Goal: Task Accomplishment & Management: Manage account settings

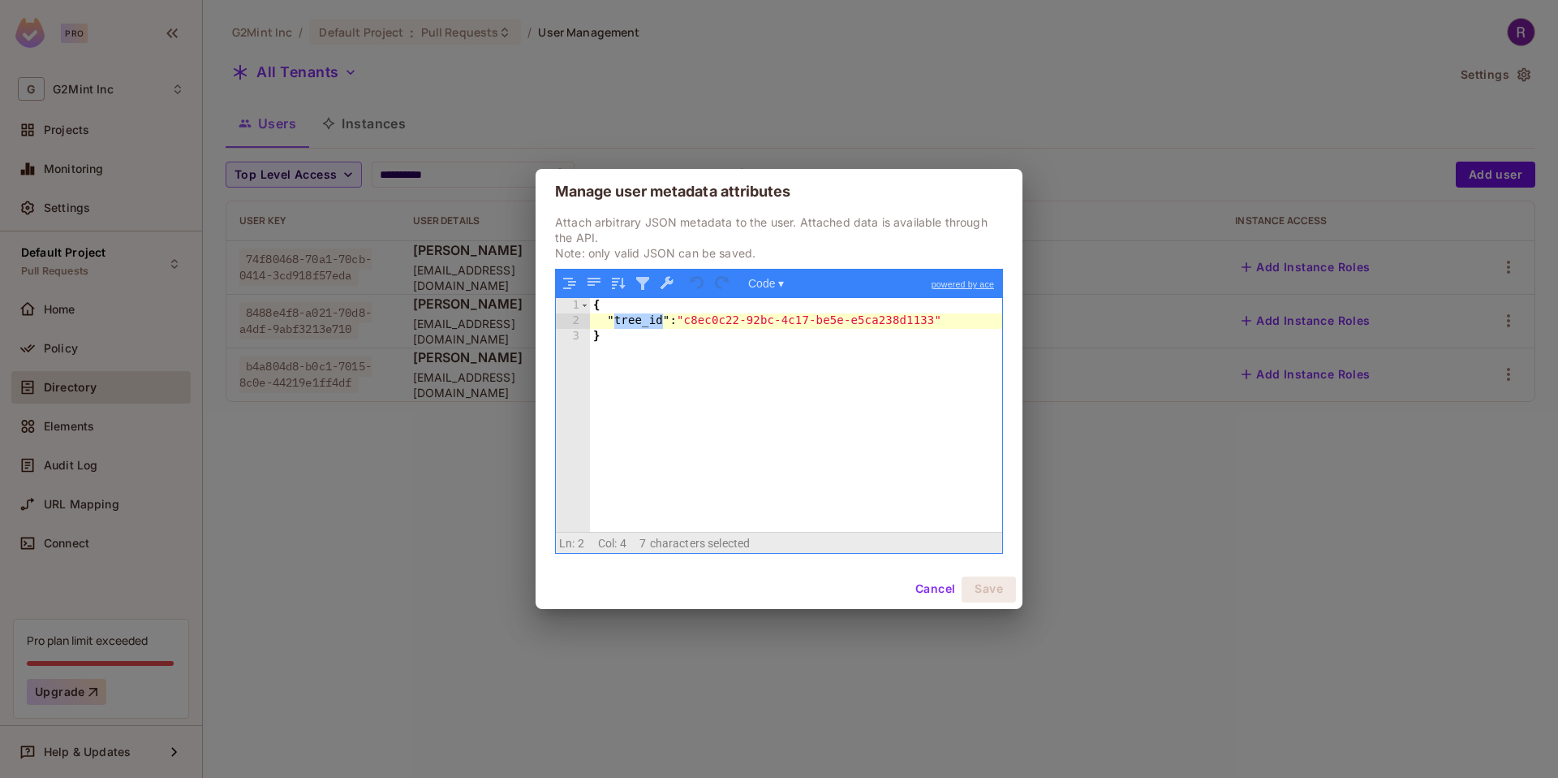
click at [952, 78] on div "Manage user metadata attributes Attach arbitrary JSON metadata to the user. Att…" at bounding box center [779, 389] width 1558 height 778
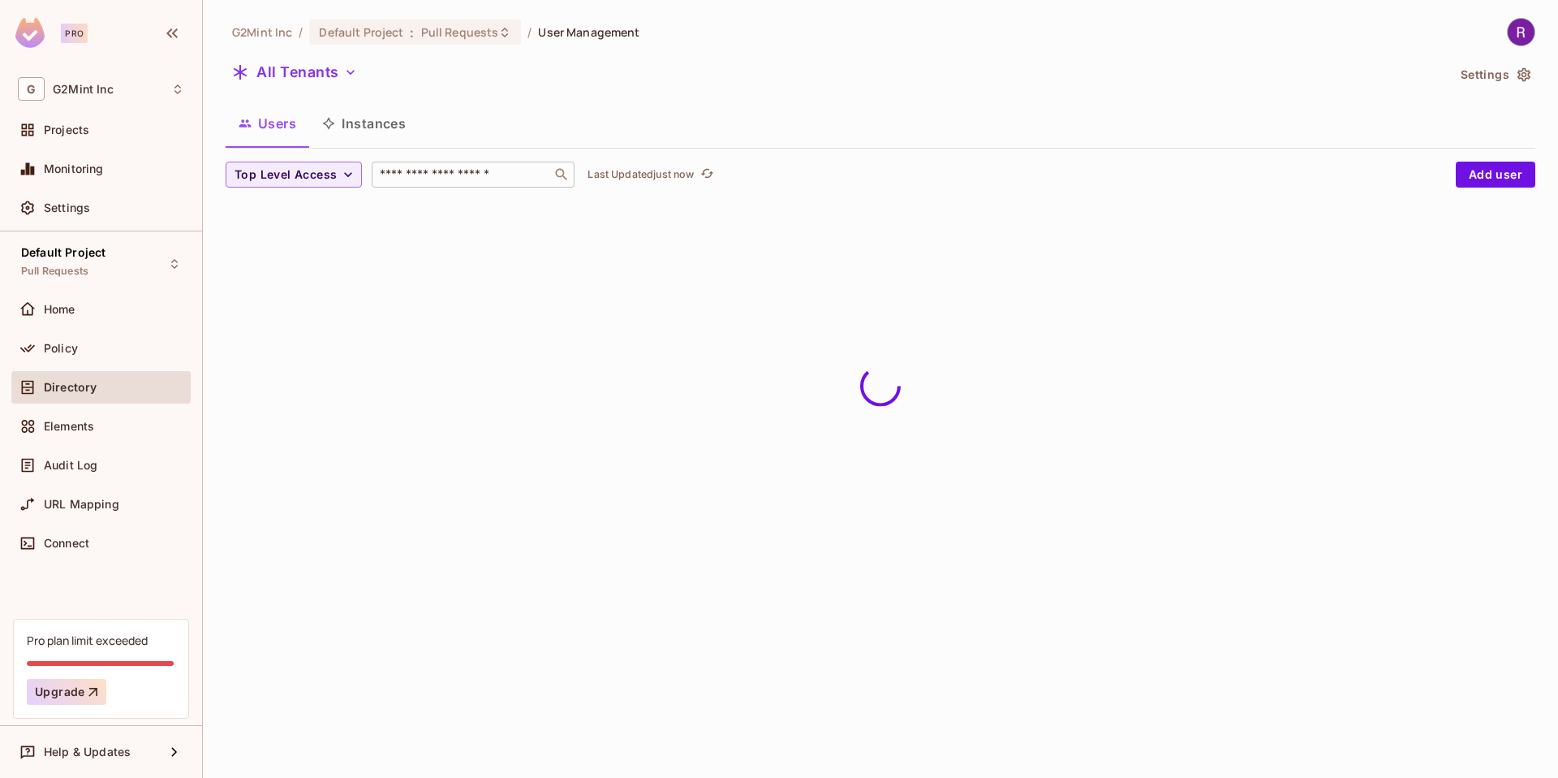
click at [450, 175] on input "text" at bounding box center [462, 174] width 170 height 16
type input "**********"
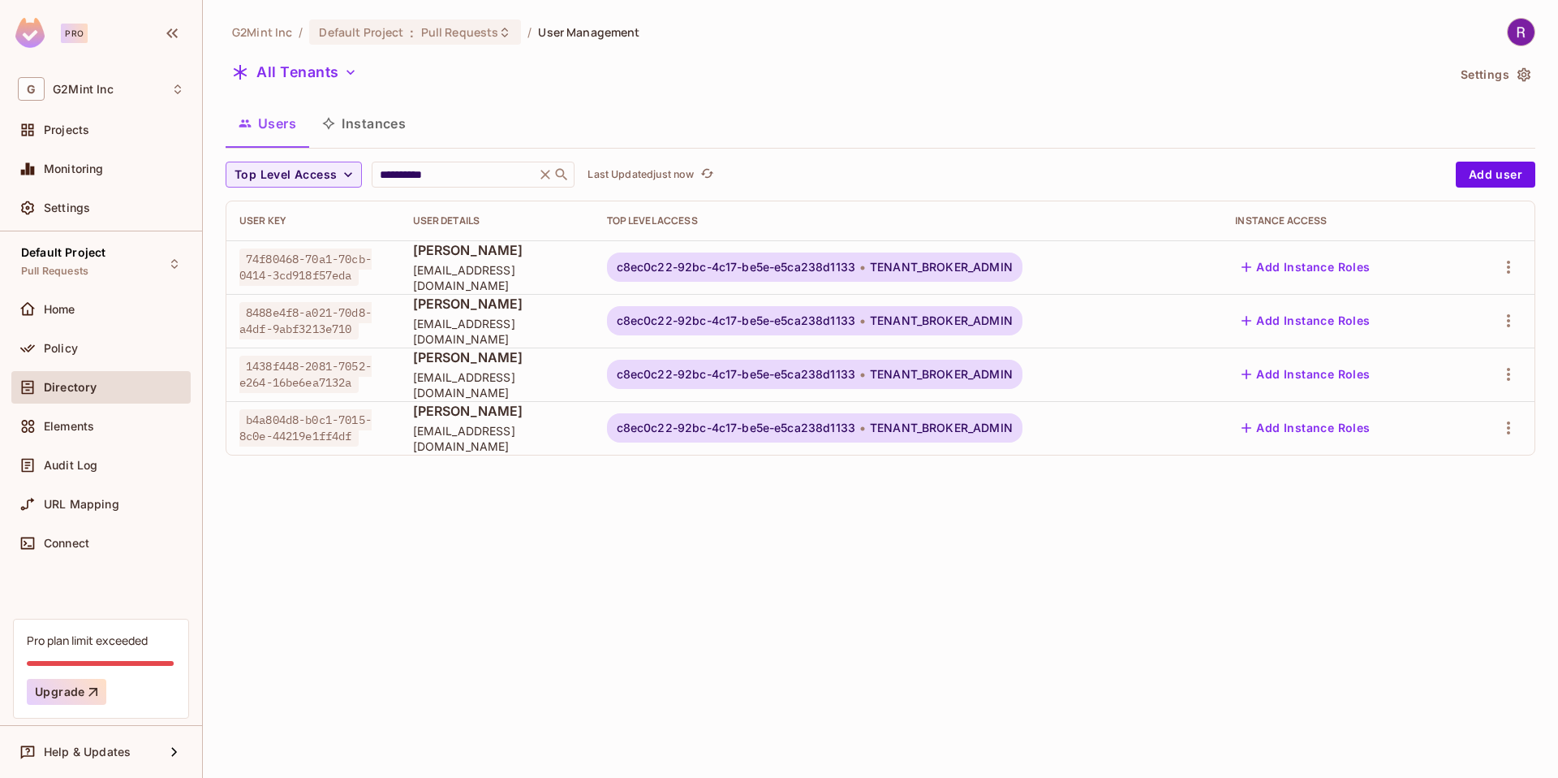
click at [531, 519] on div "**********" at bounding box center [880, 389] width 1355 height 778
click at [1506, 372] on icon "button" at bounding box center [1508, 373] width 19 height 19
click at [1436, 476] on div "Edit Attributes" at bounding box center [1444, 483] width 80 height 16
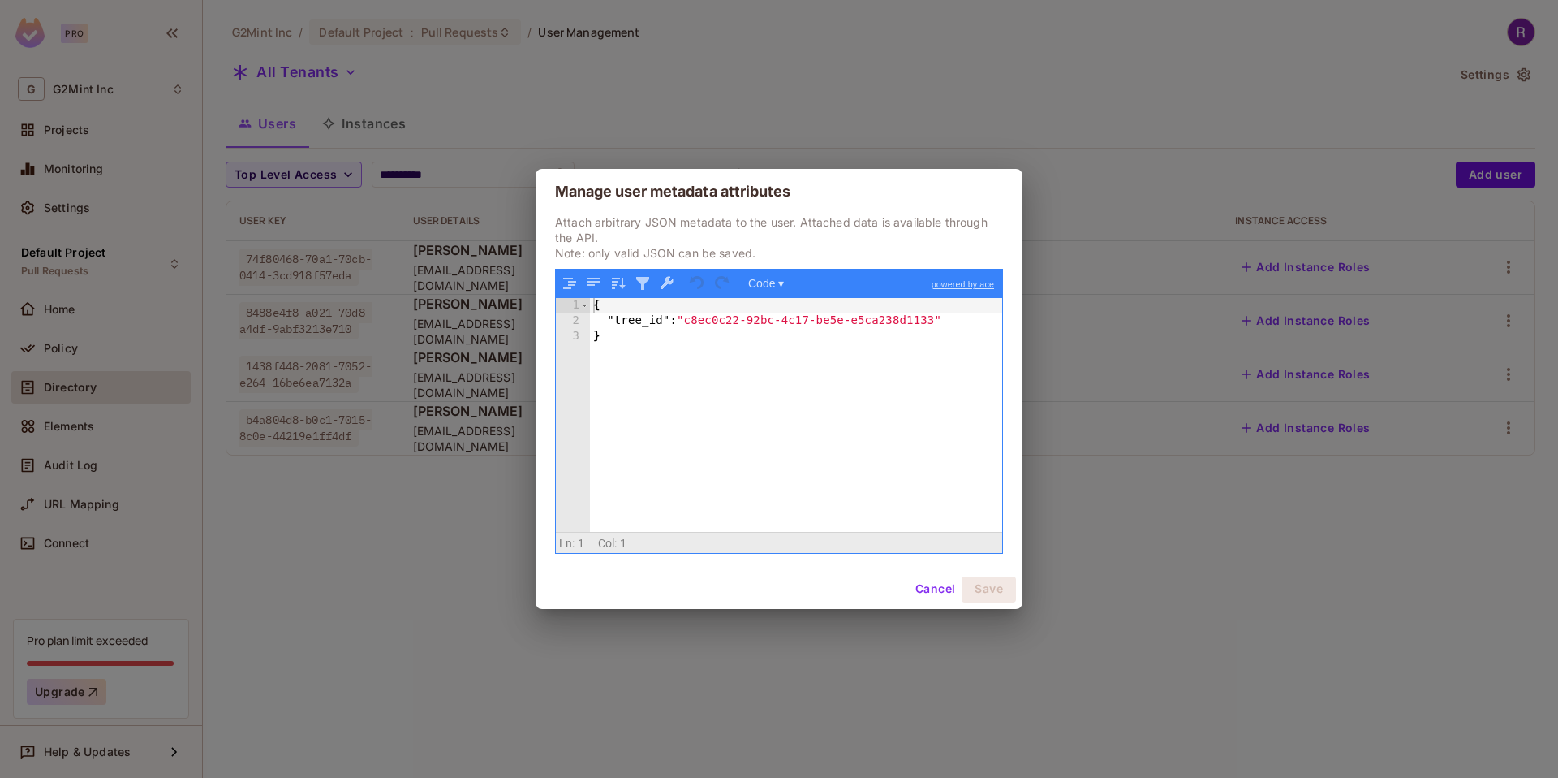
click at [442, 515] on div "Manage user metadata attributes Attach arbitrary JSON metadata to the user. Att…" at bounding box center [779, 389] width 1558 height 778
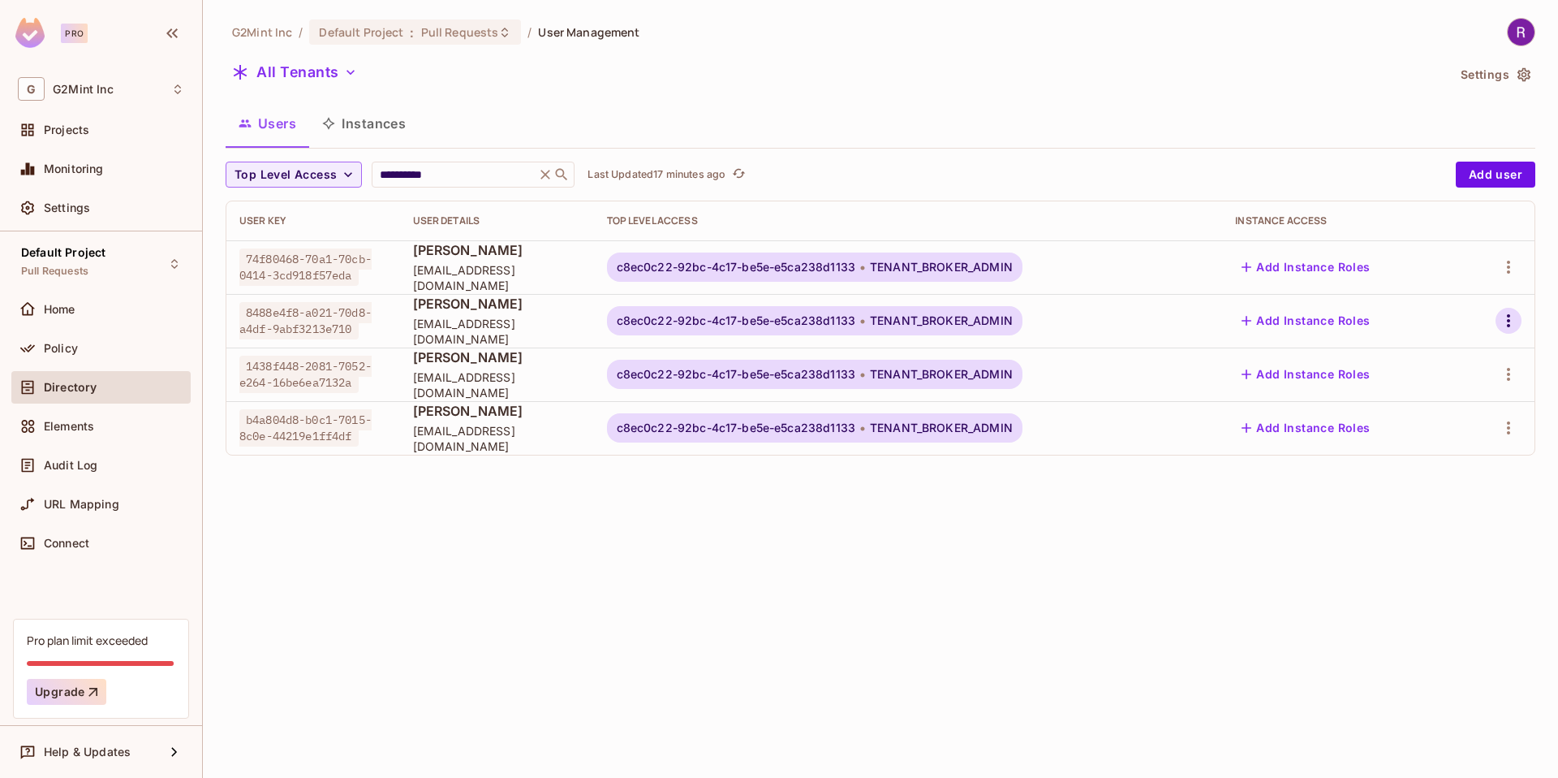
click at [1504, 321] on icon "button" at bounding box center [1508, 320] width 19 height 19
click at [1426, 468] on div "Delete User" at bounding box center [1436, 465] width 64 height 16
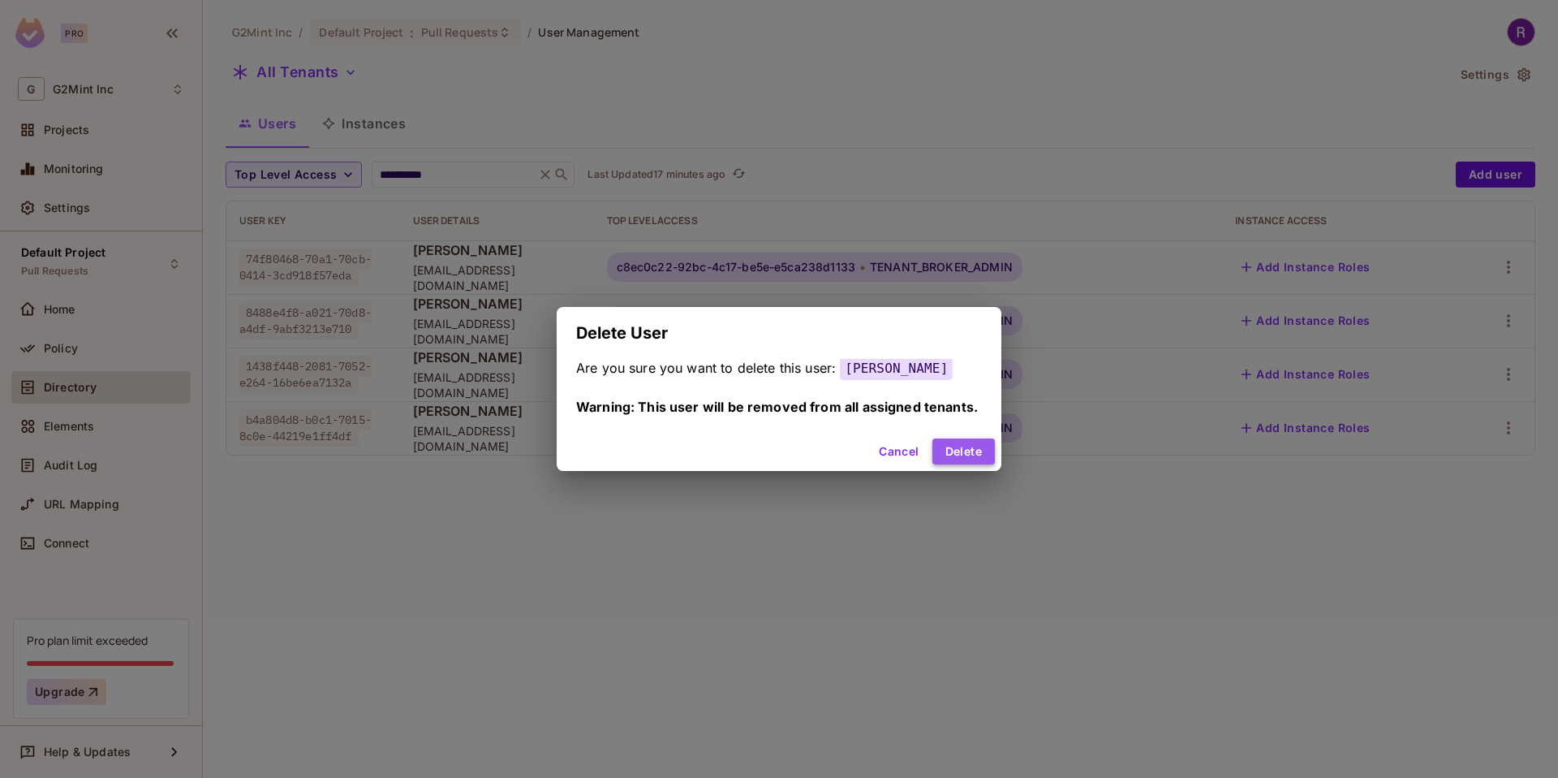
click at [958, 459] on button "Delete" at bounding box center [964, 451] width 62 height 26
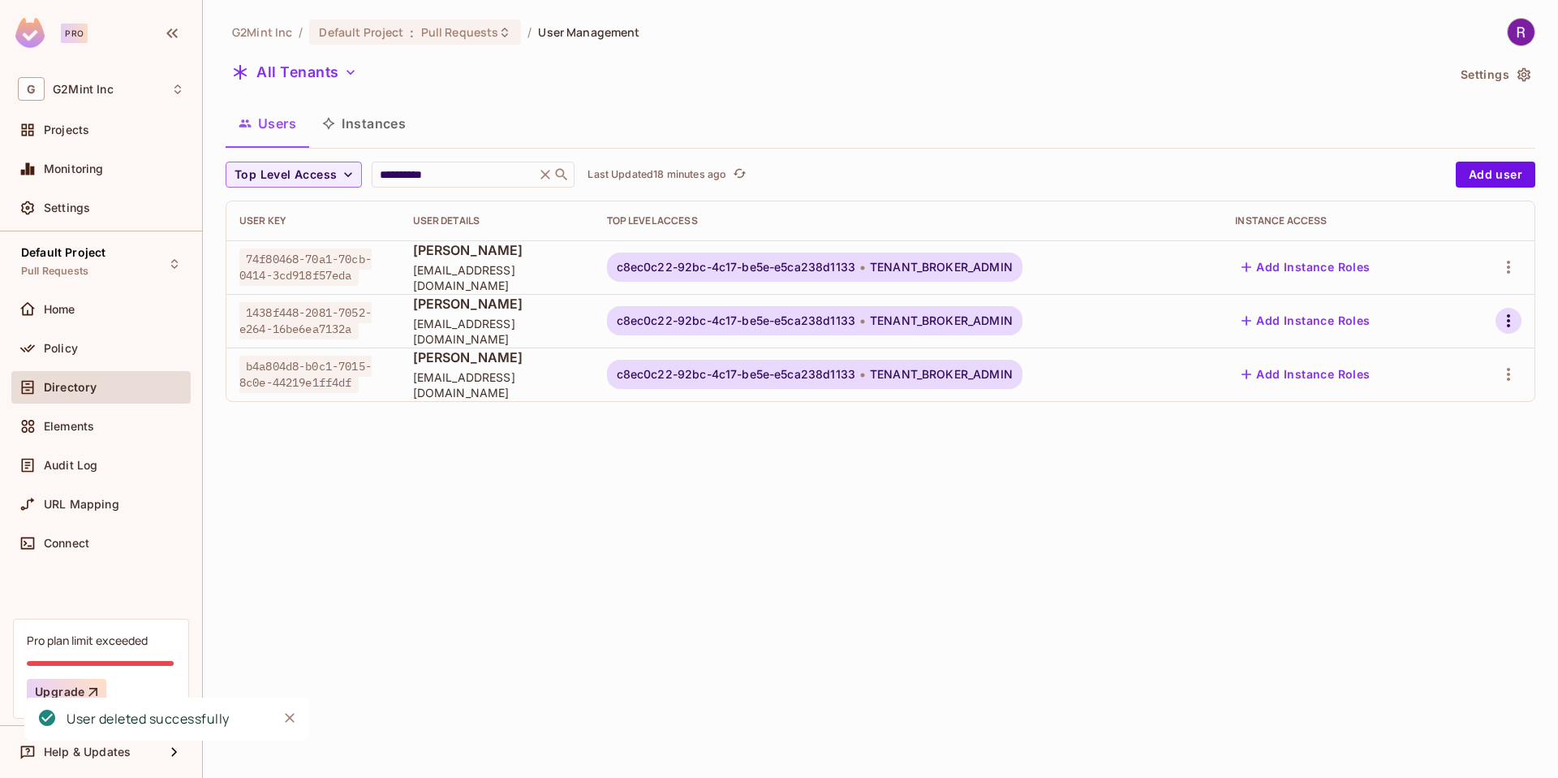
click at [1508, 323] on icon "button" at bounding box center [1508, 320] width 19 height 19
click at [1428, 467] on div "Delete User" at bounding box center [1436, 465] width 64 height 16
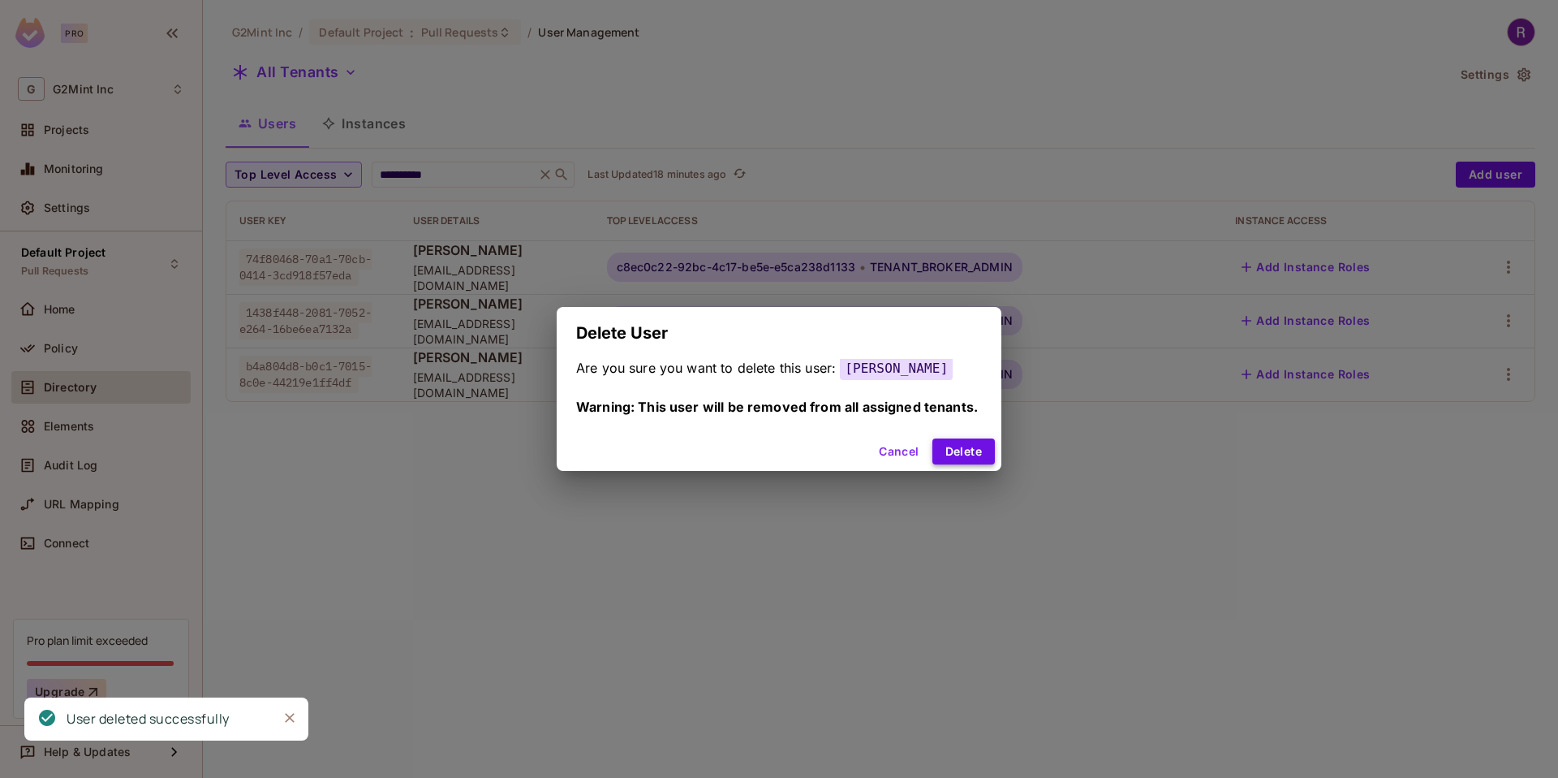
click at [984, 454] on button "Delete" at bounding box center [964, 451] width 62 height 26
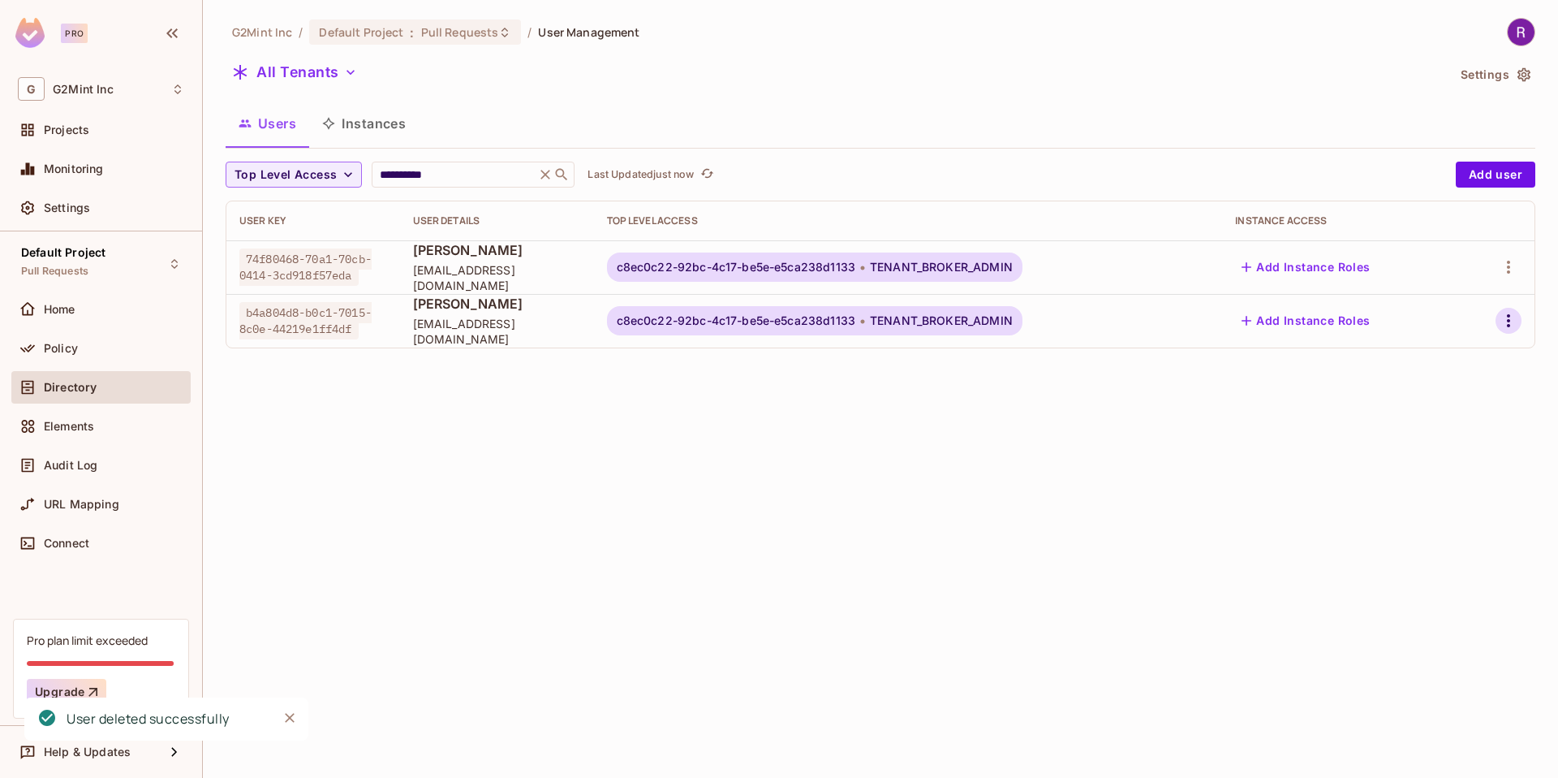
click at [1506, 325] on icon "button" at bounding box center [1508, 320] width 19 height 19
click at [1389, 467] on icon at bounding box center [1381, 464] width 19 height 19
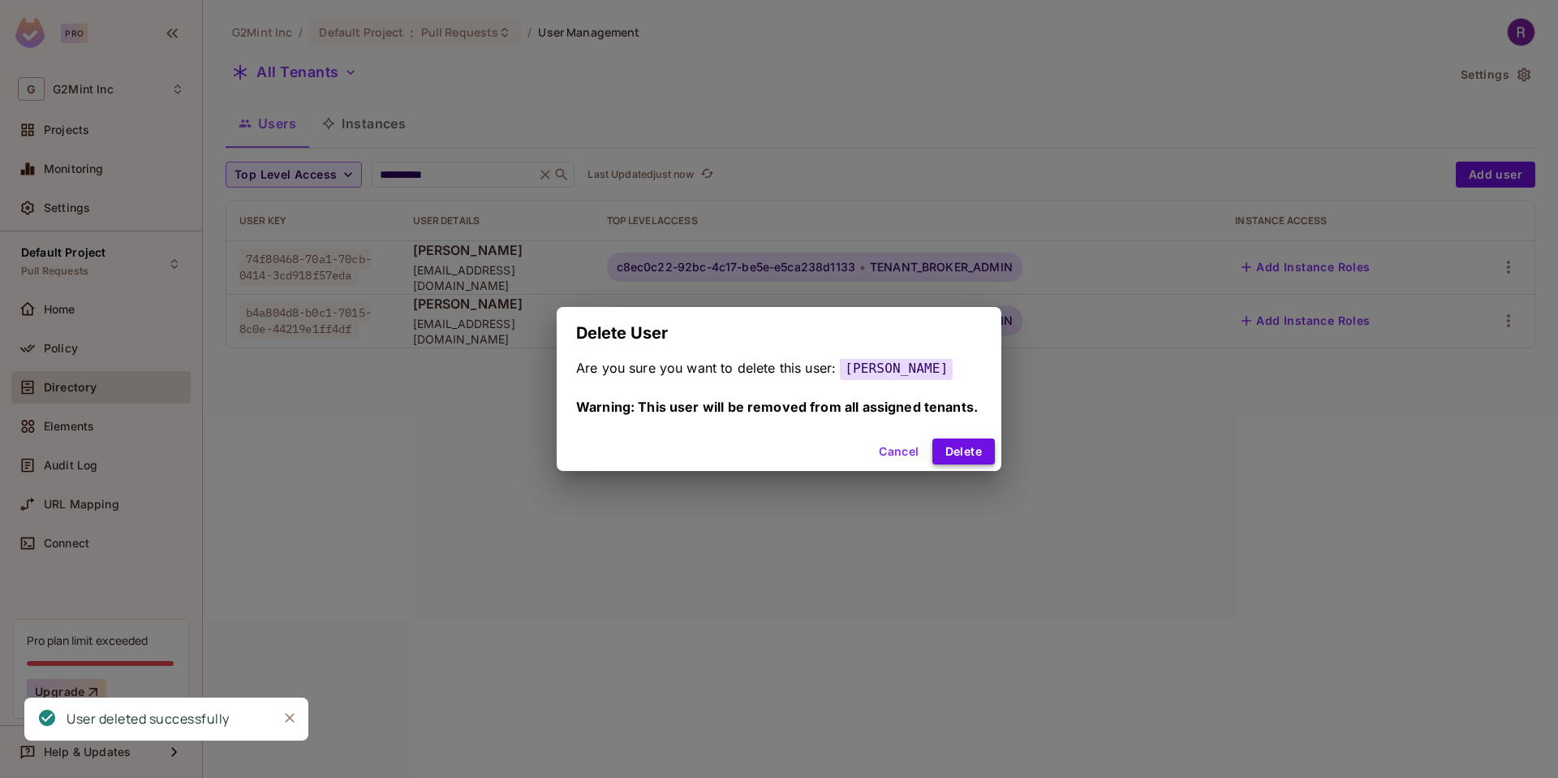
click at [944, 452] on button "Delete" at bounding box center [964, 451] width 62 height 26
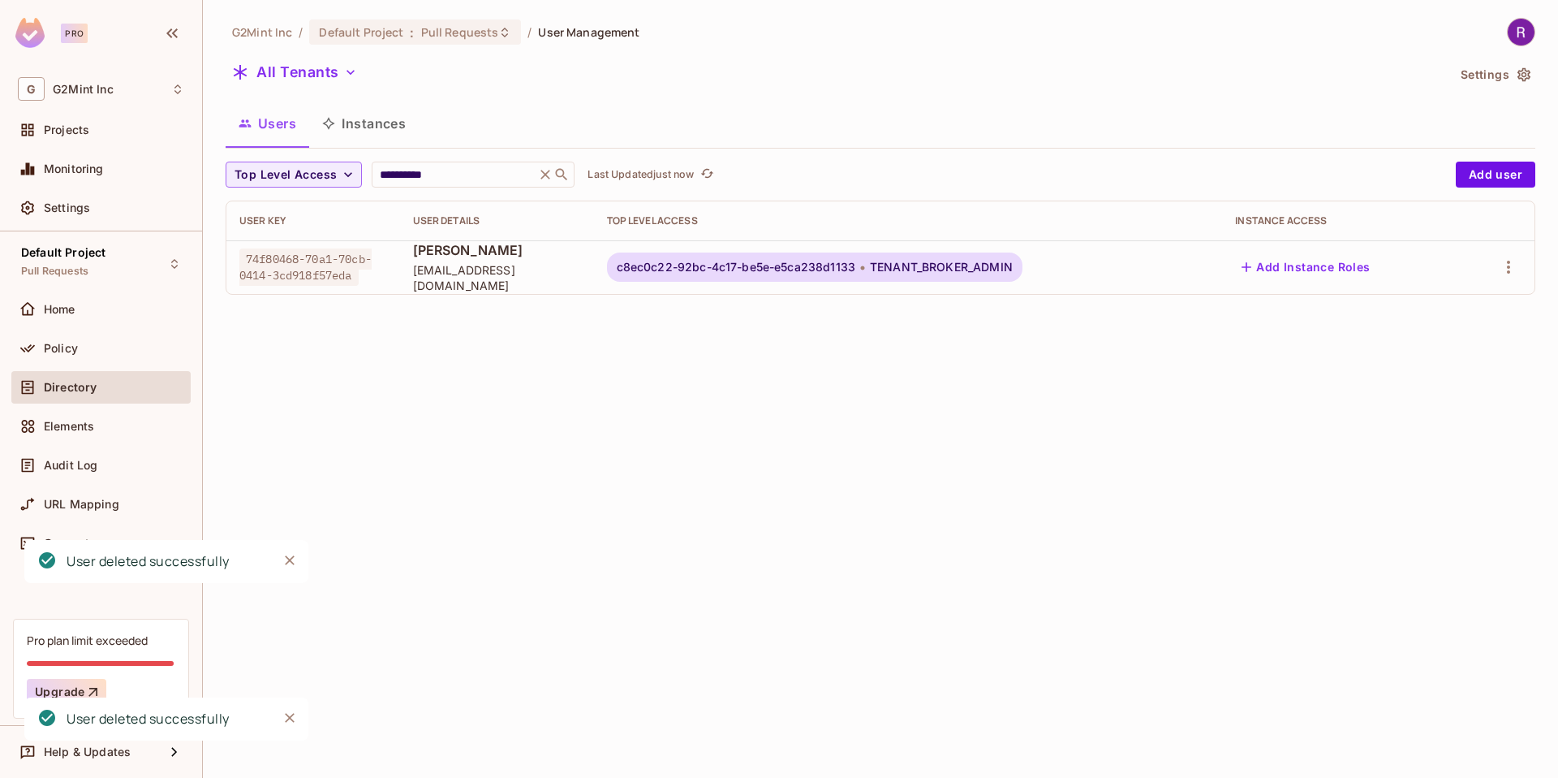
click at [840, 76] on div "All Tenants" at bounding box center [836, 74] width 1221 height 31
click at [562, 176] on icon at bounding box center [562, 175] width 12 height 12
click at [496, 181] on input "**********" at bounding box center [454, 174] width 154 height 16
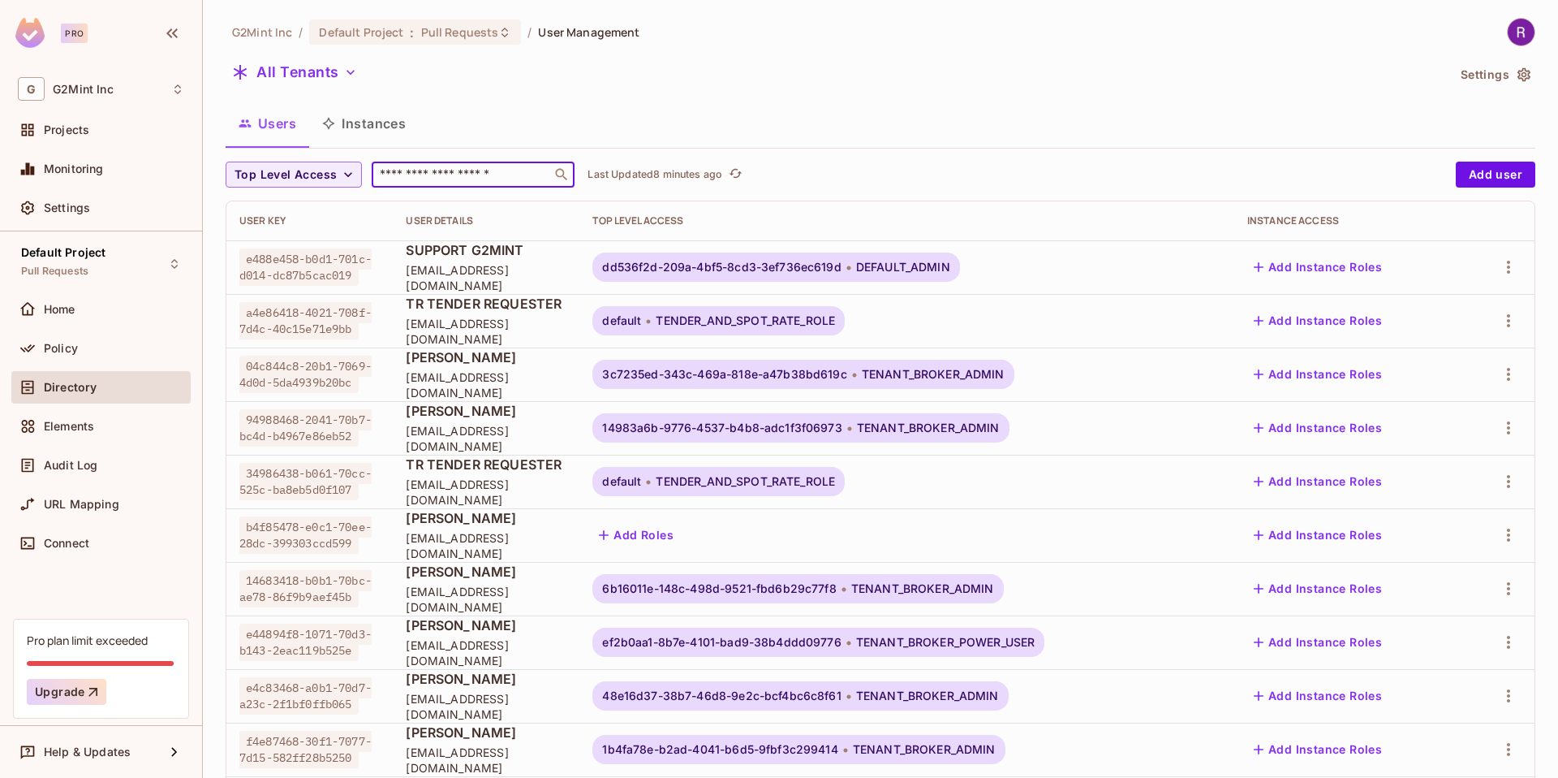
click at [501, 179] on input "text" at bounding box center [462, 174] width 170 height 16
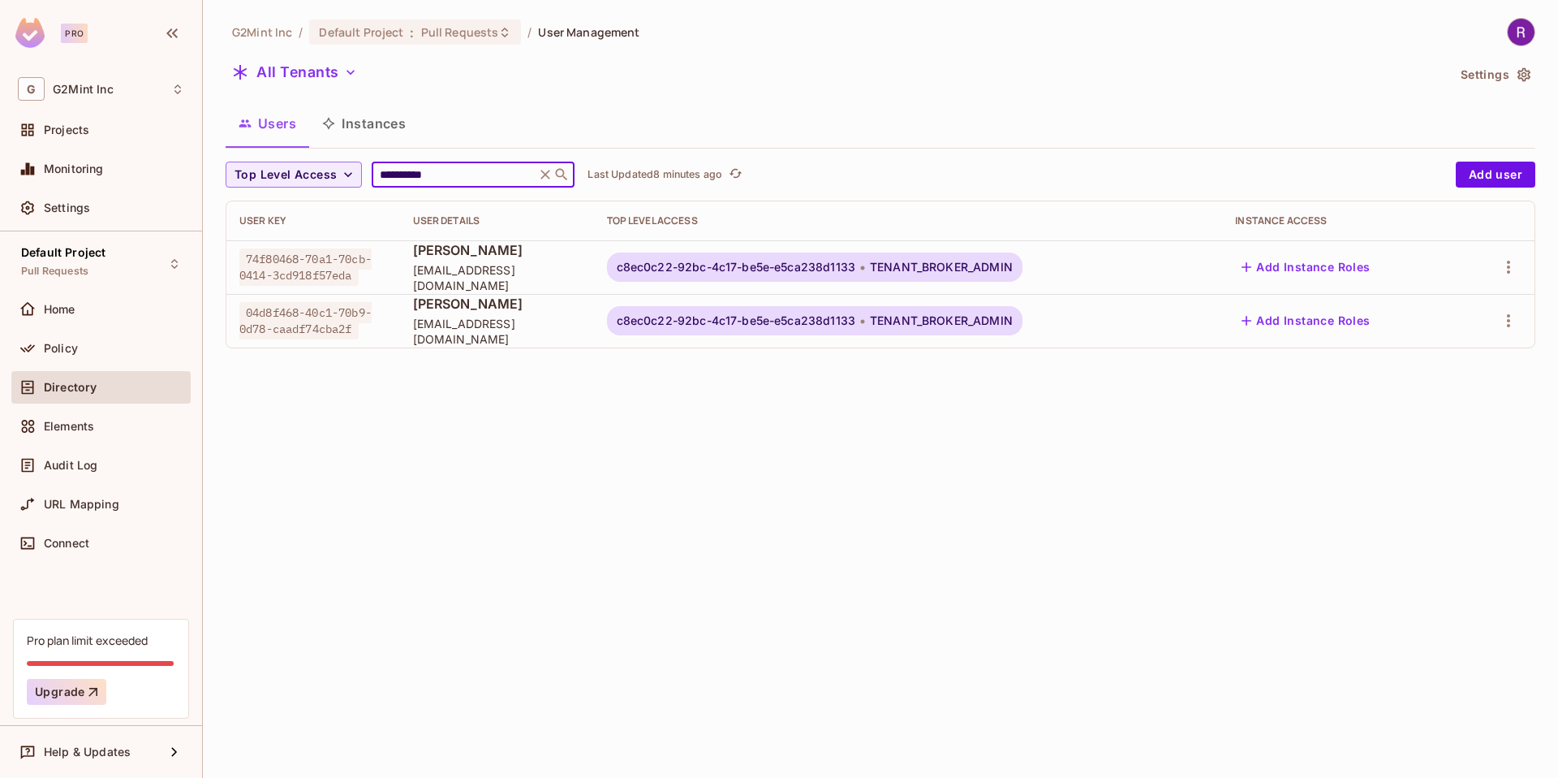
type input "**********"
click at [915, 424] on div "**********" at bounding box center [880, 389] width 1355 height 778
click at [1507, 321] on icon "button" at bounding box center [1508, 320] width 3 height 13
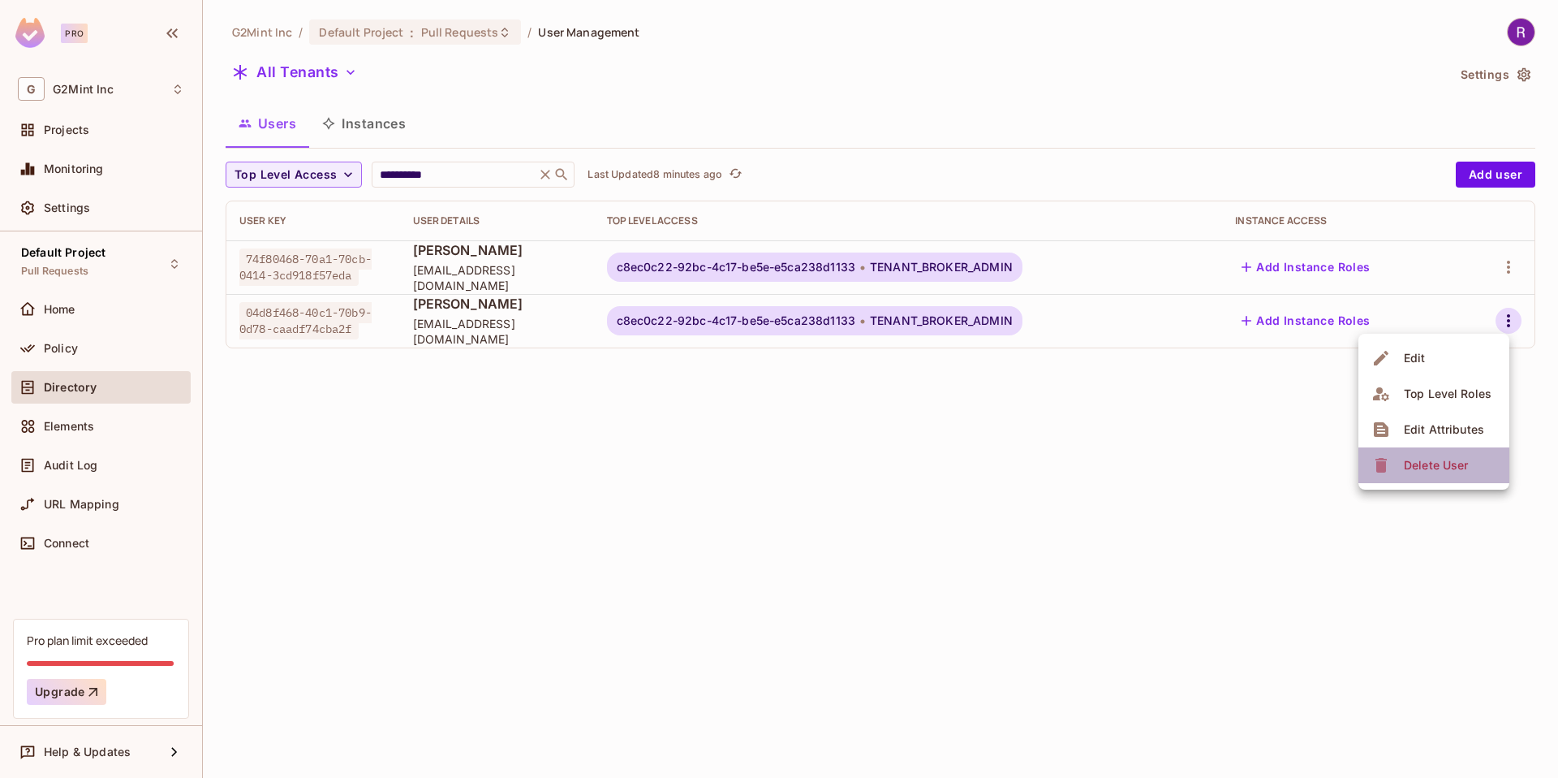
click at [1404, 472] on div "Delete User" at bounding box center [1436, 465] width 64 height 16
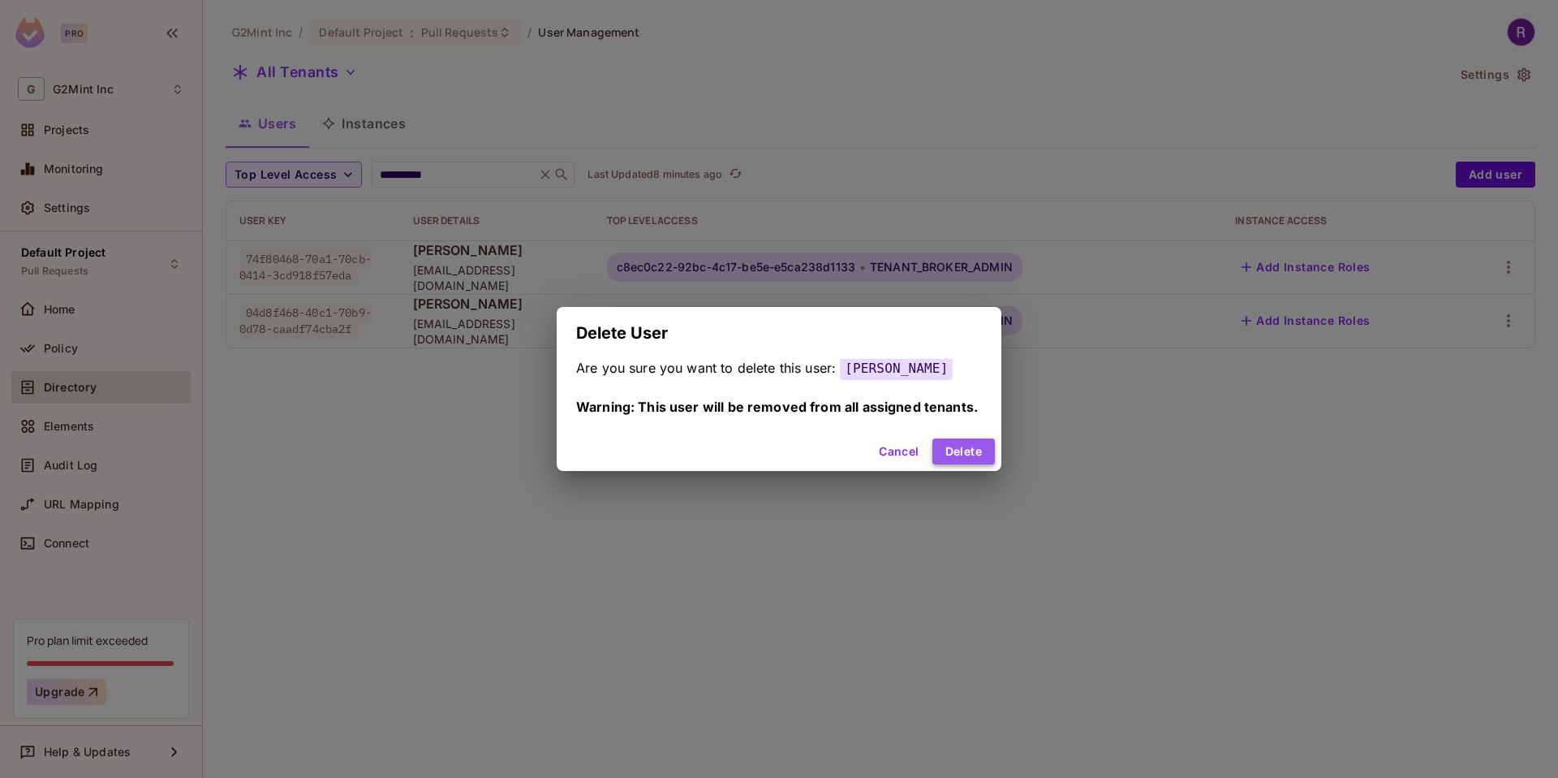
click at [954, 451] on button "Delete" at bounding box center [964, 451] width 62 height 26
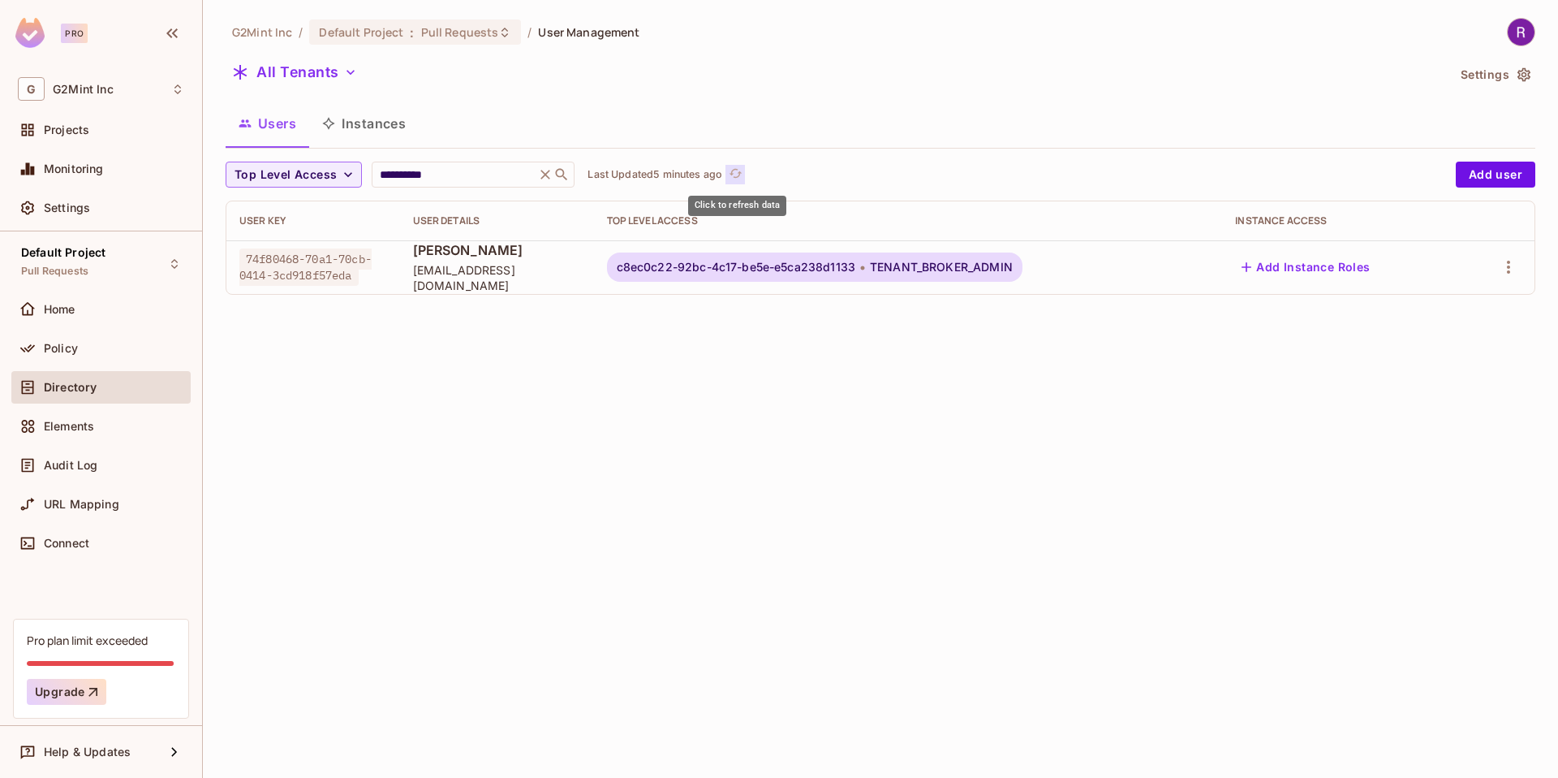
click at [737, 170] on icon "refresh" at bounding box center [736, 173] width 14 height 14
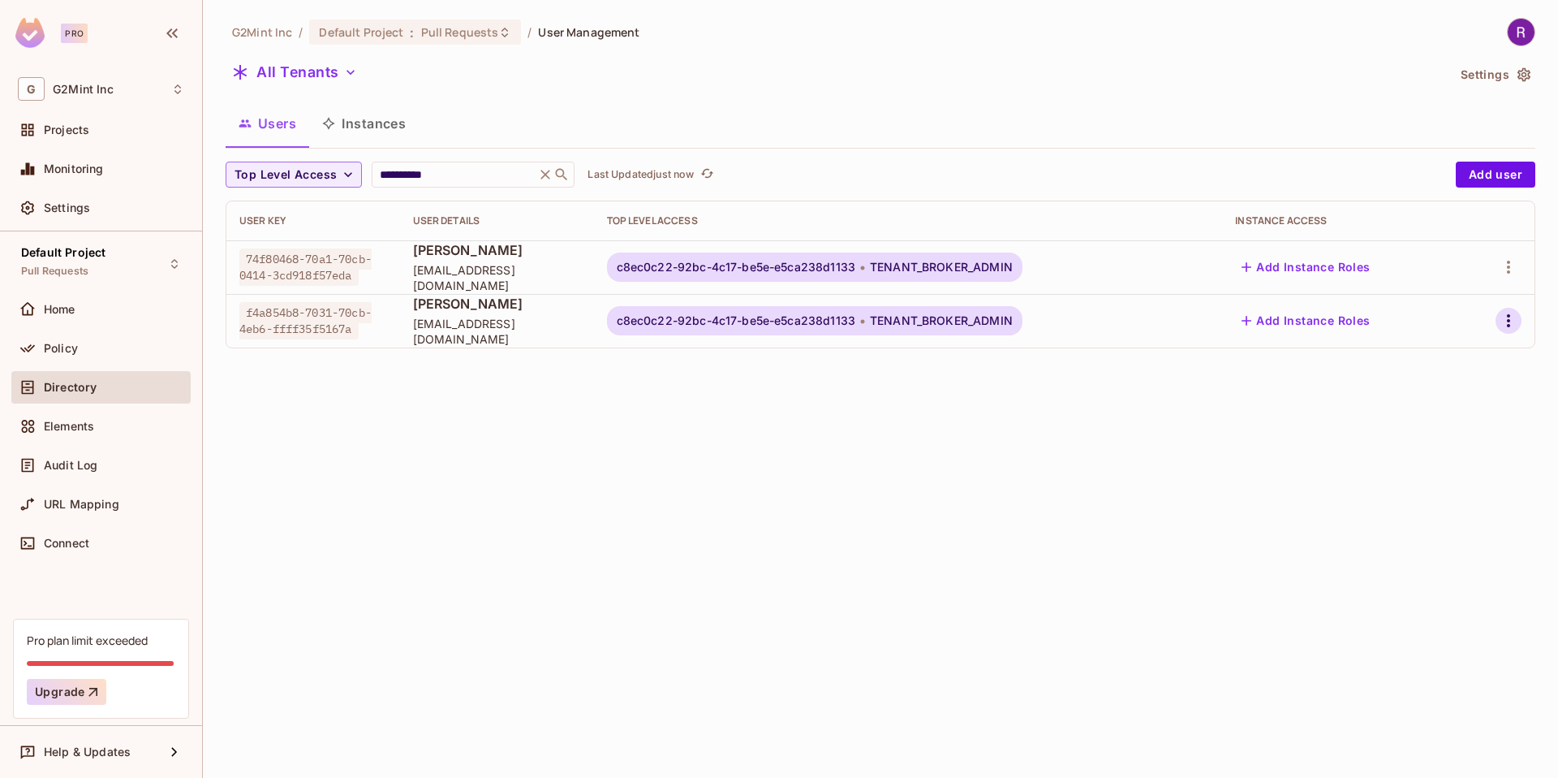
click at [1514, 322] on icon "button" at bounding box center [1508, 320] width 19 height 19
click at [1423, 425] on div "Edit Attributes" at bounding box center [1444, 429] width 80 height 16
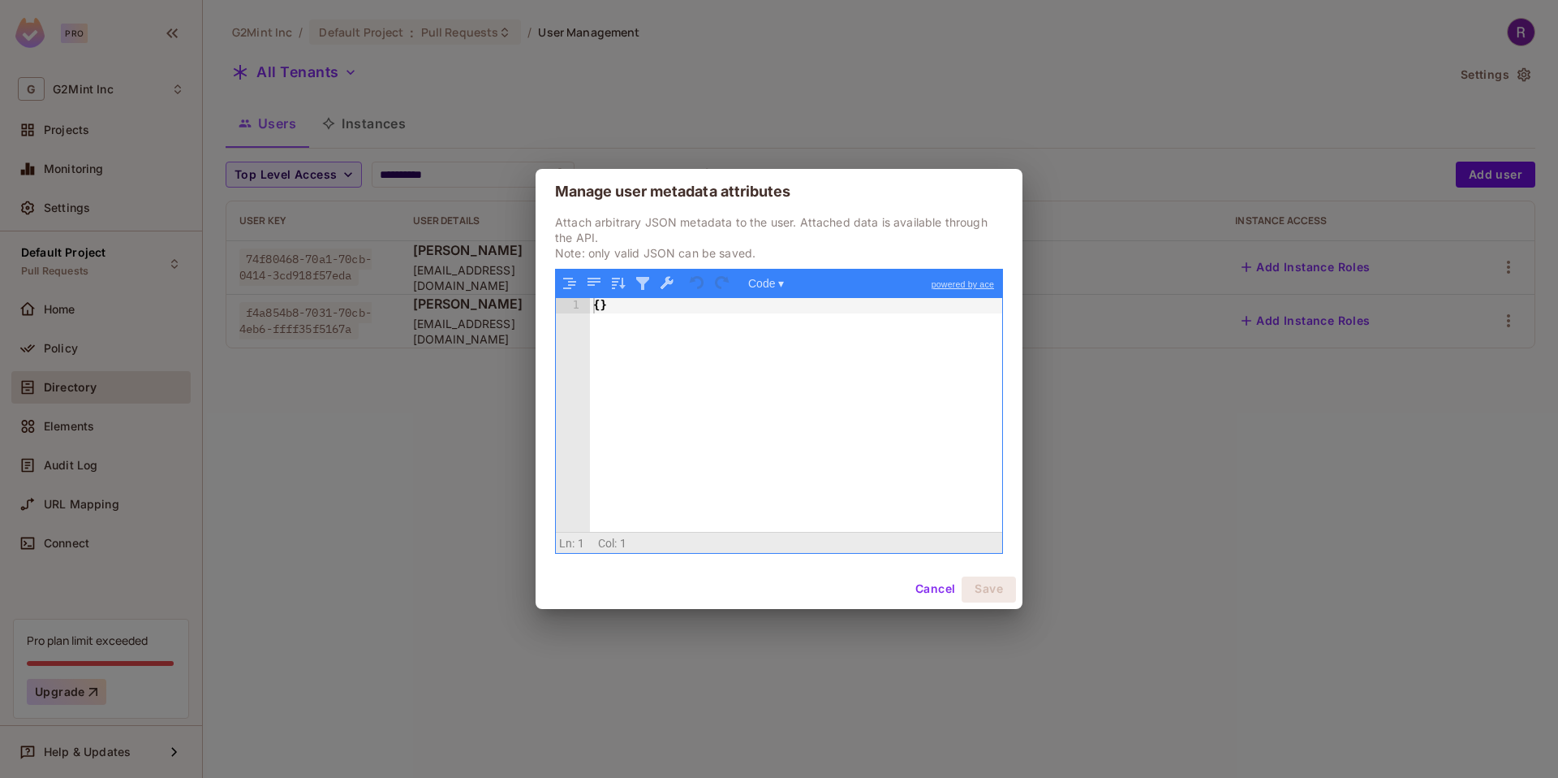
click at [937, 588] on button "Cancel" at bounding box center [935, 589] width 53 height 26
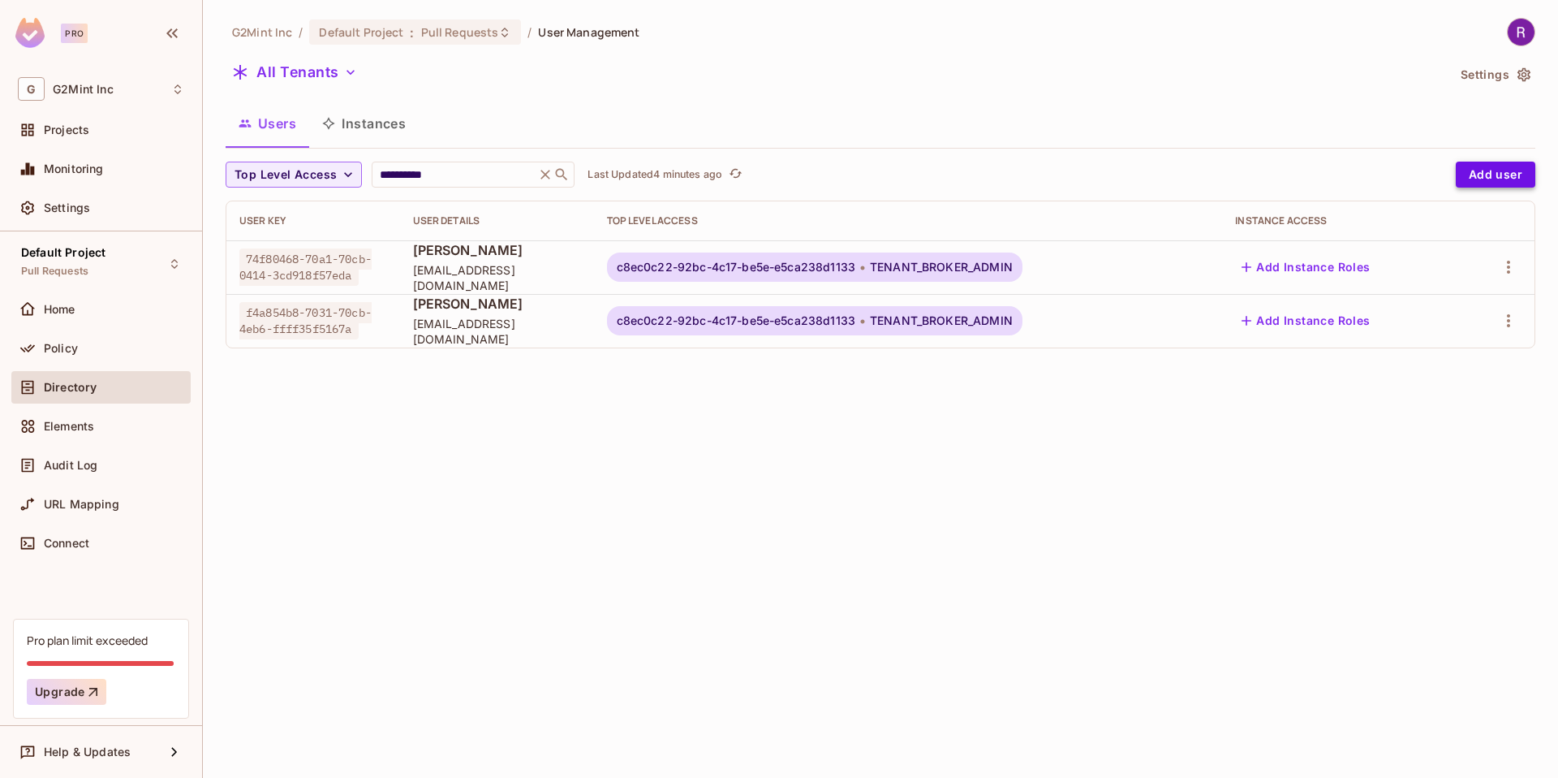
click at [1506, 183] on button "Add user" at bounding box center [1496, 175] width 80 height 26
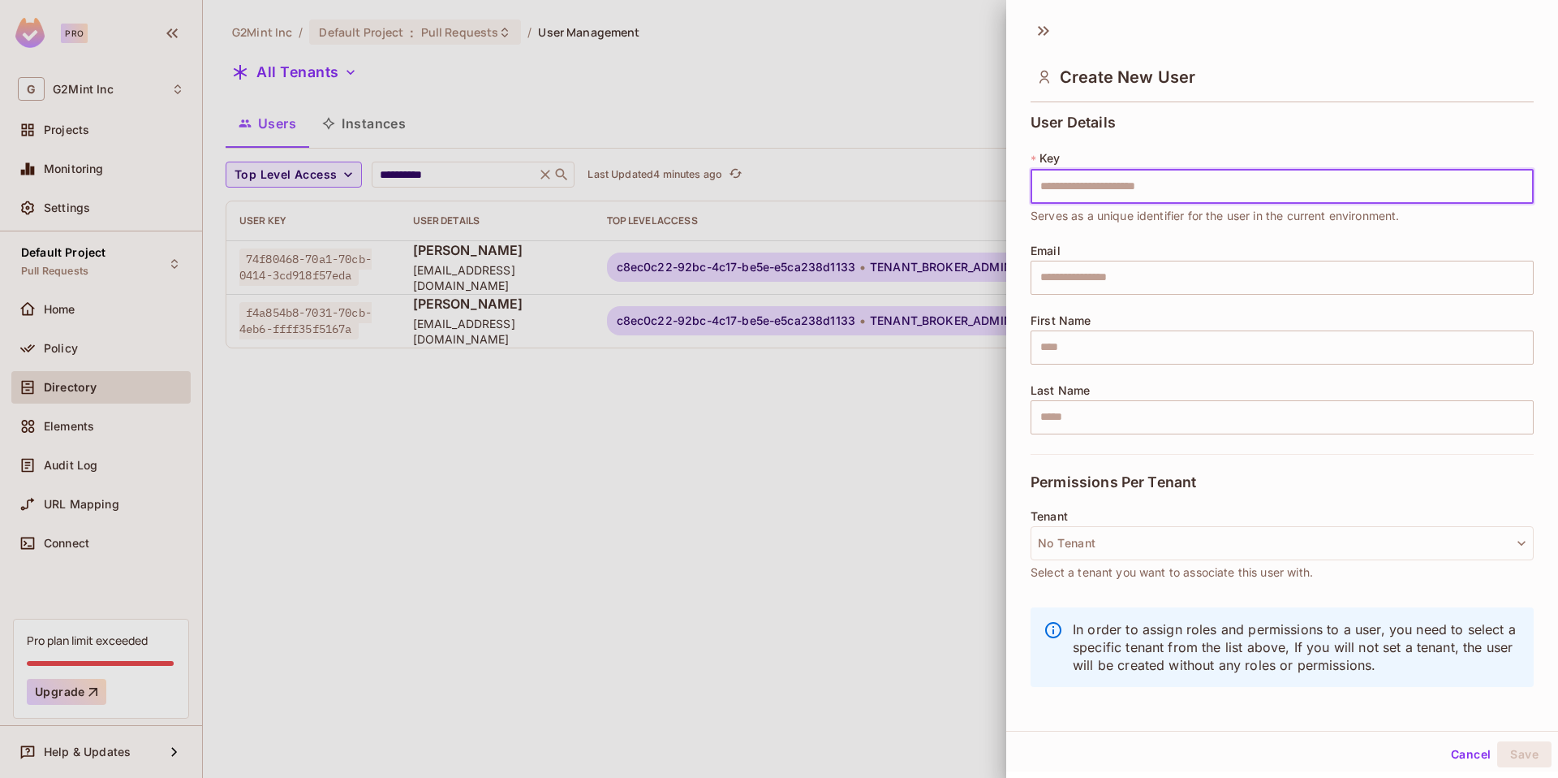
click at [890, 118] on div at bounding box center [779, 389] width 1558 height 778
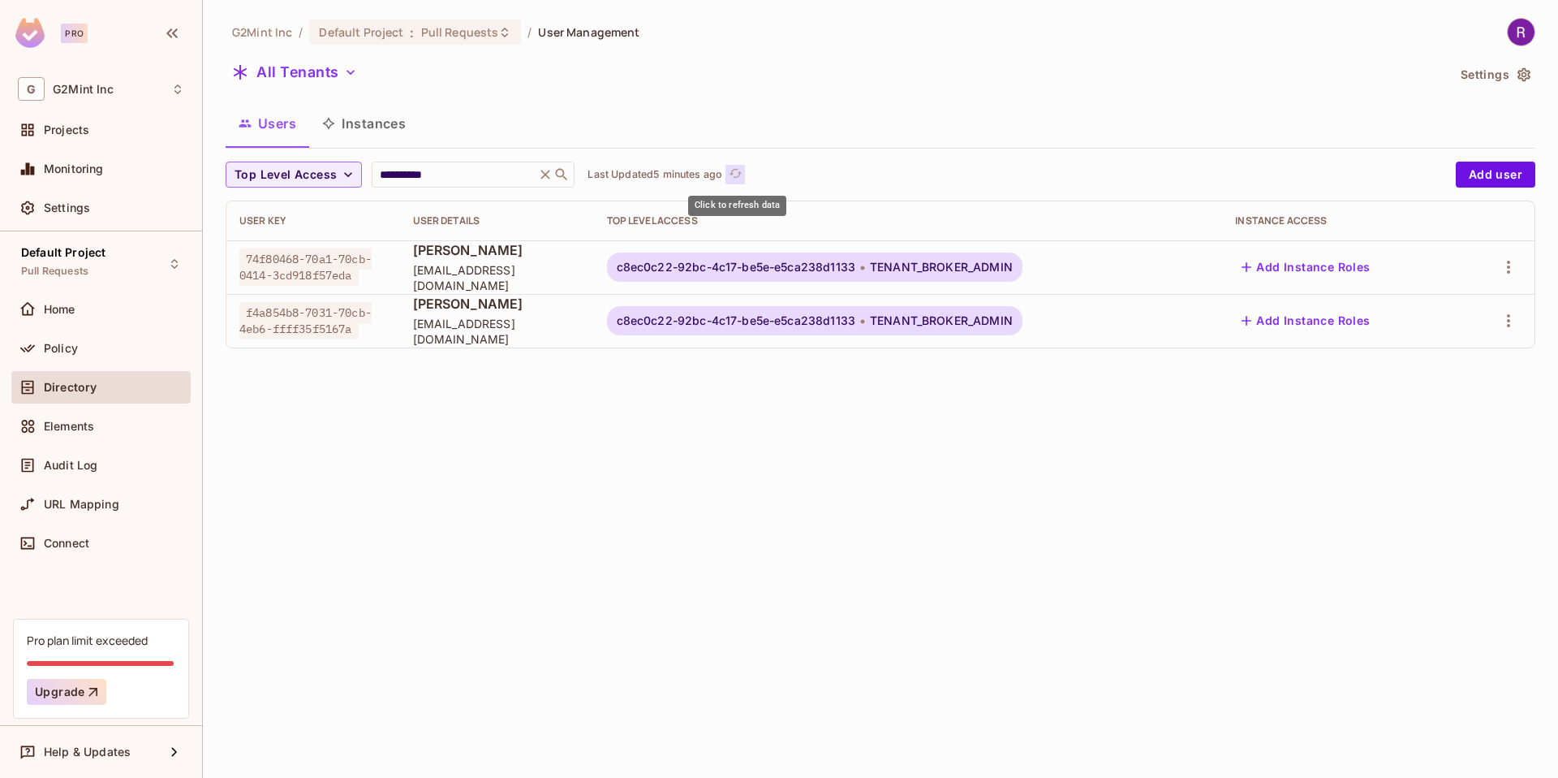
click at [738, 174] on icon "refresh" at bounding box center [736, 173] width 14 height 14
click at [1510, 320] on icon "button" at bounding box center [1508, 320] width 19 height 19
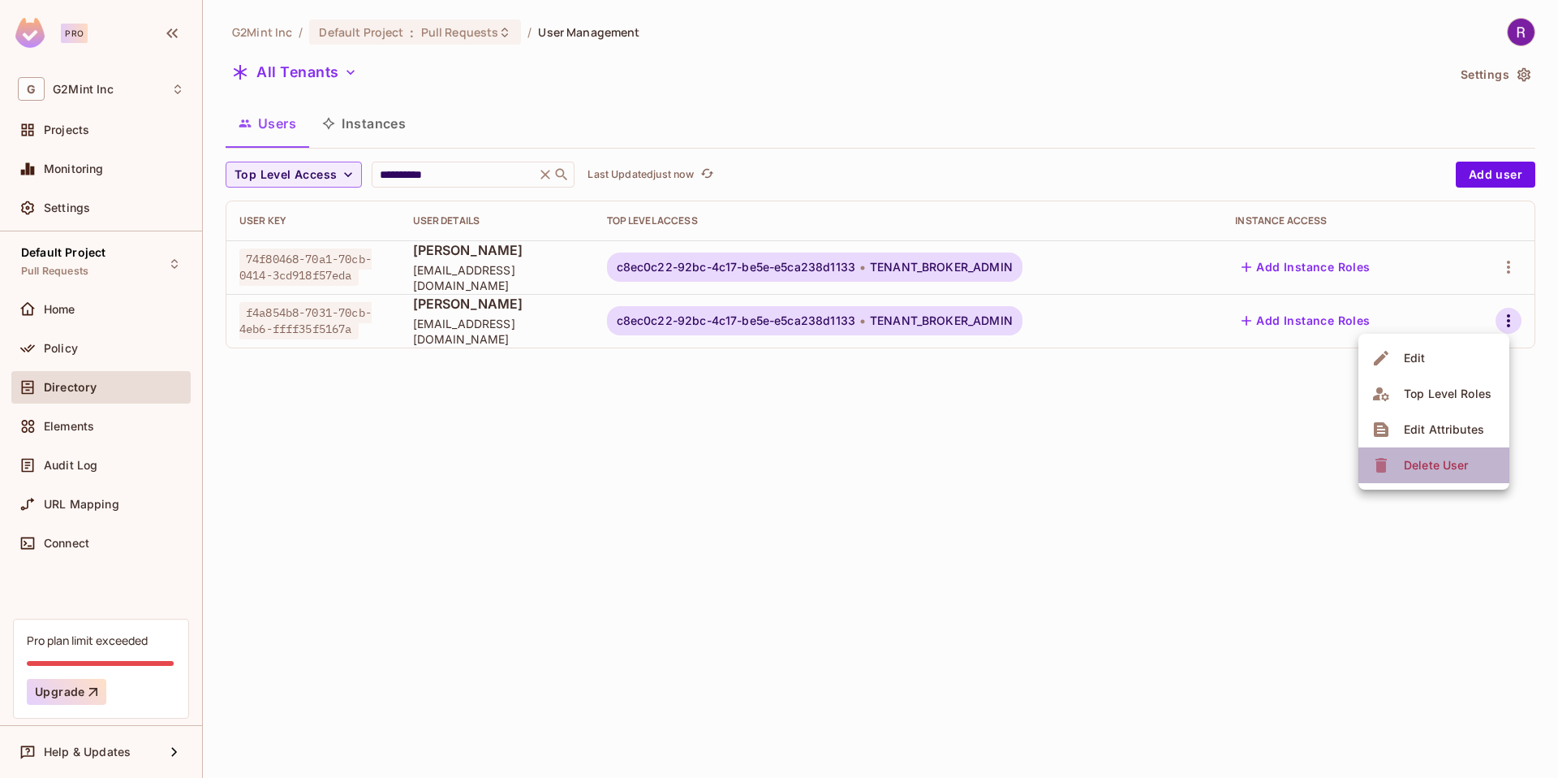
click at [1461, 470] on div "Delete User" at bounding box center [1436, 465] width 64 height 16
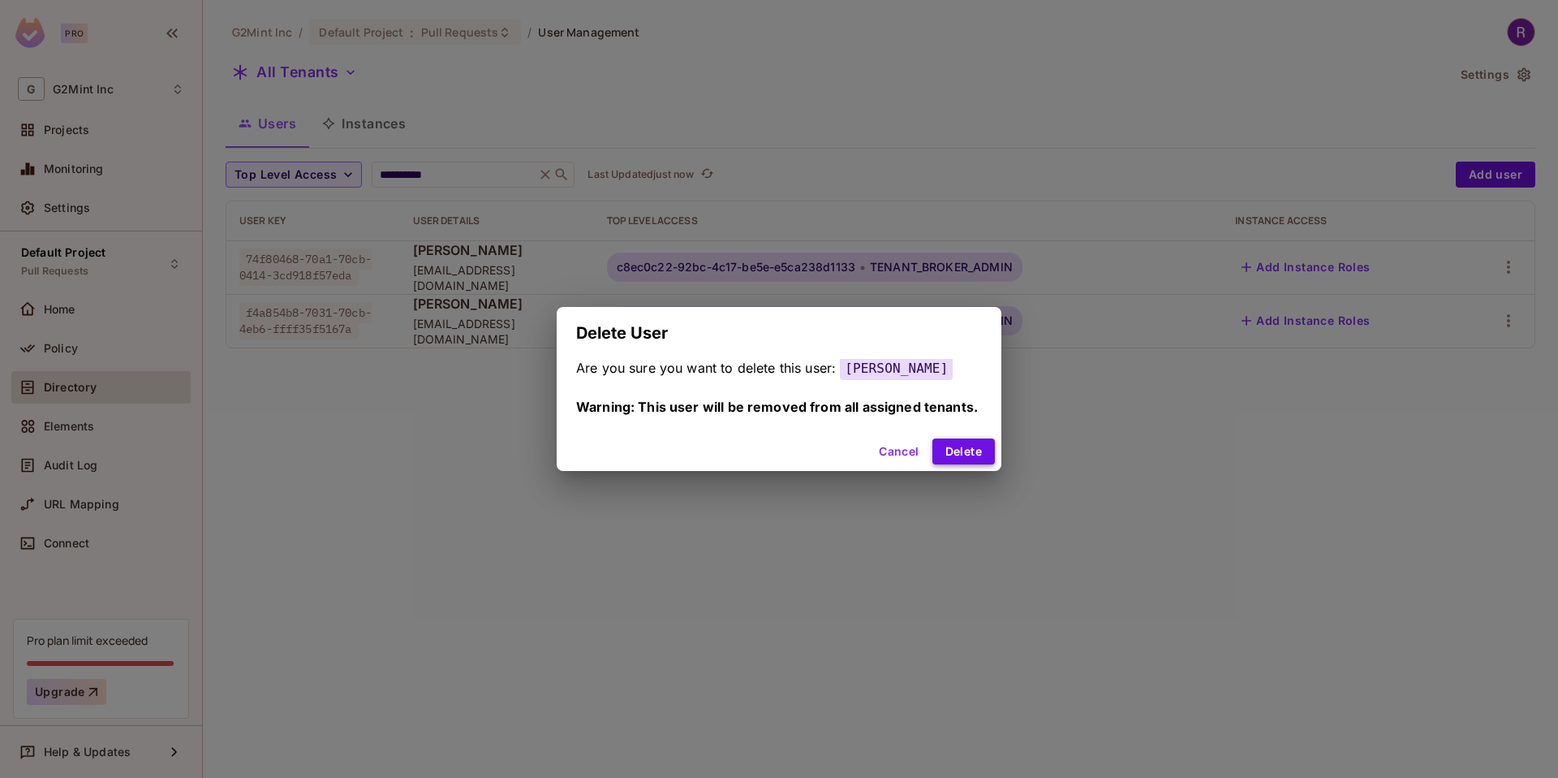
click at [945, 458] on button "Delete" at bounding box center [964, 451] width 62 height 26
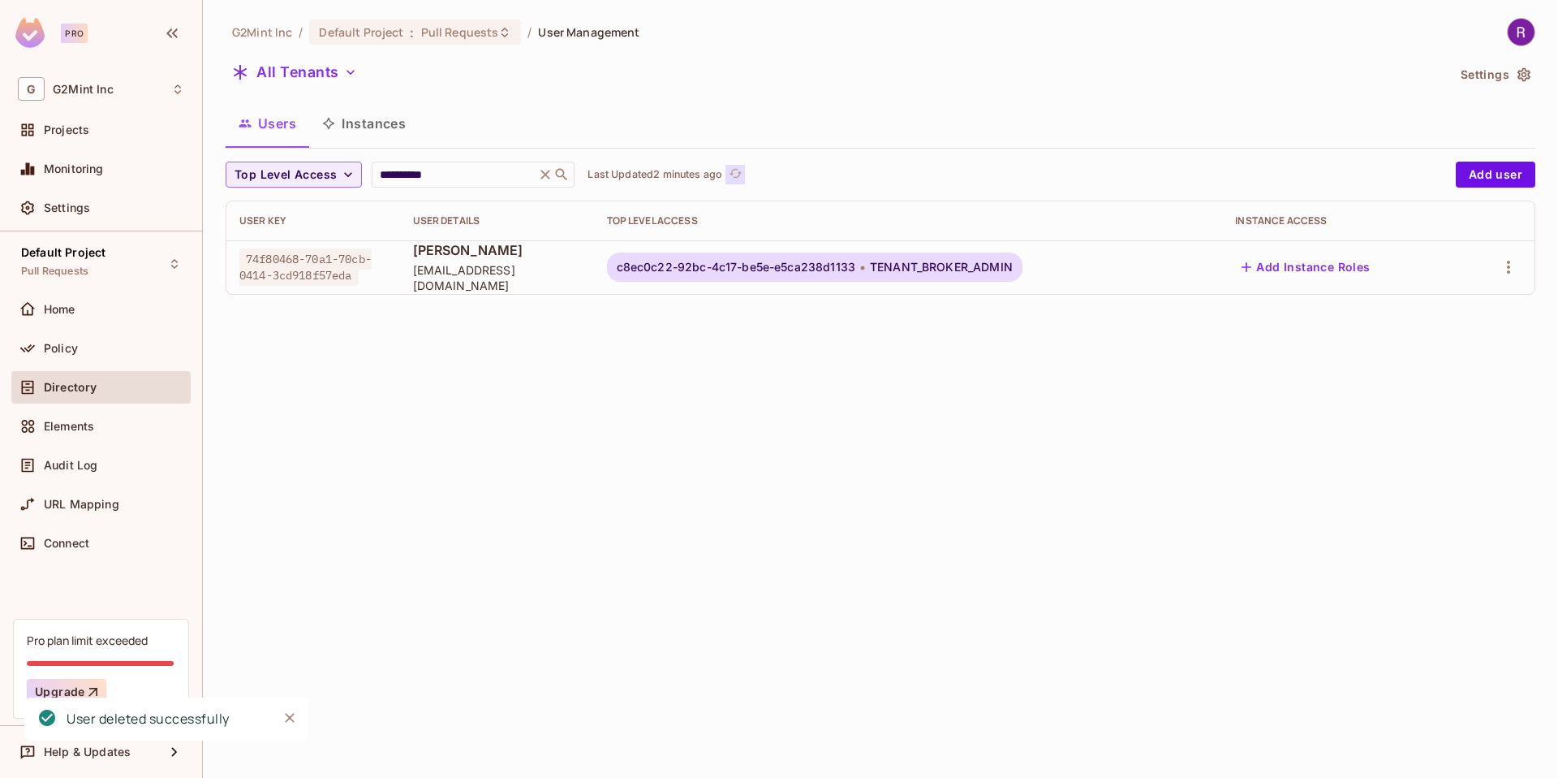
click at [737, 174] on icon "refresh" at bounding box center [736, 173] width 14 height 14
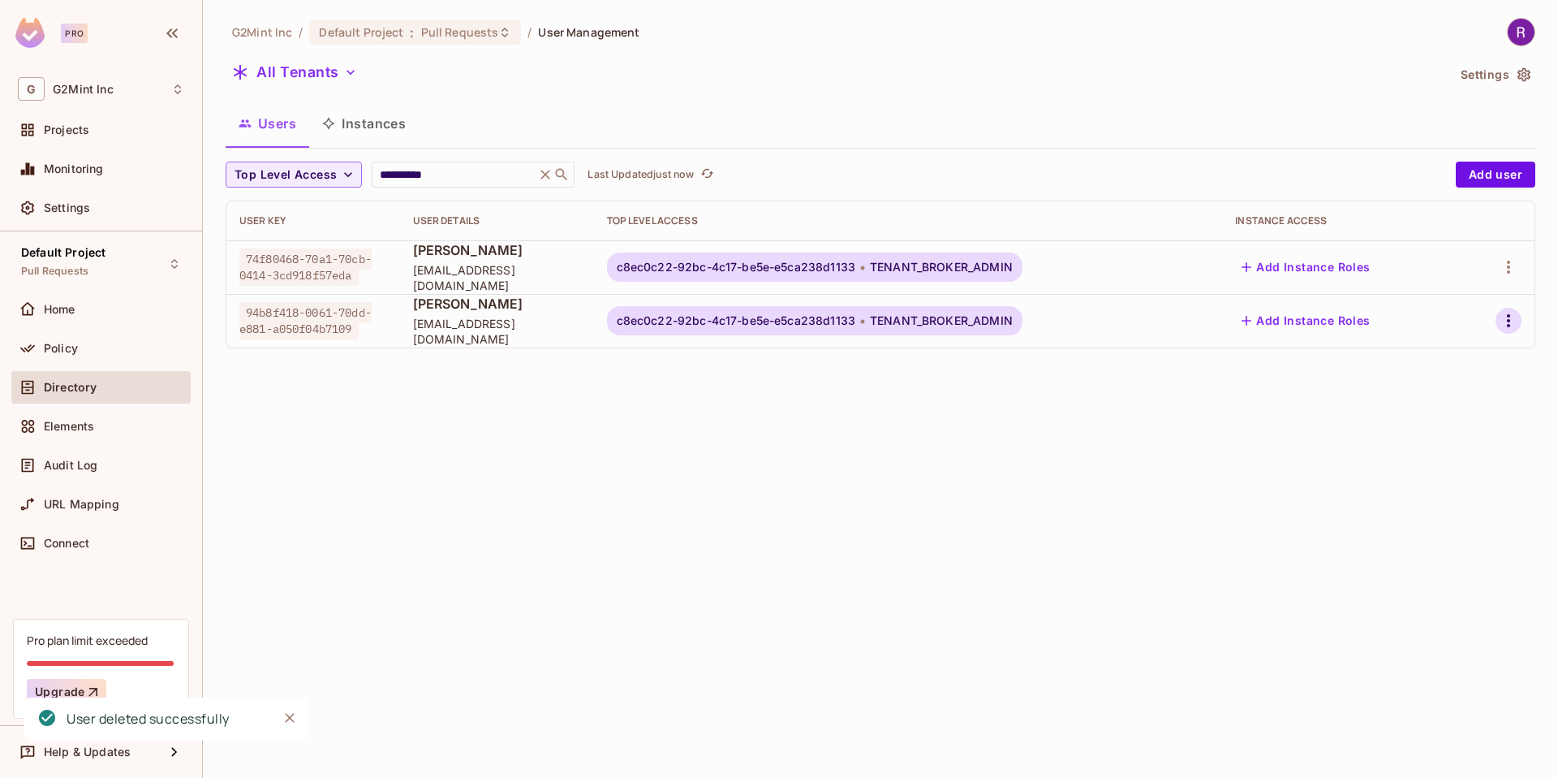
click at [1506, 317] on icon "button" at bounding box center [1508, 320] width 19 height 19
click at [1413, 428] on div "Edit Attributes" at bounding box center [1444, 429] width 80 height 16
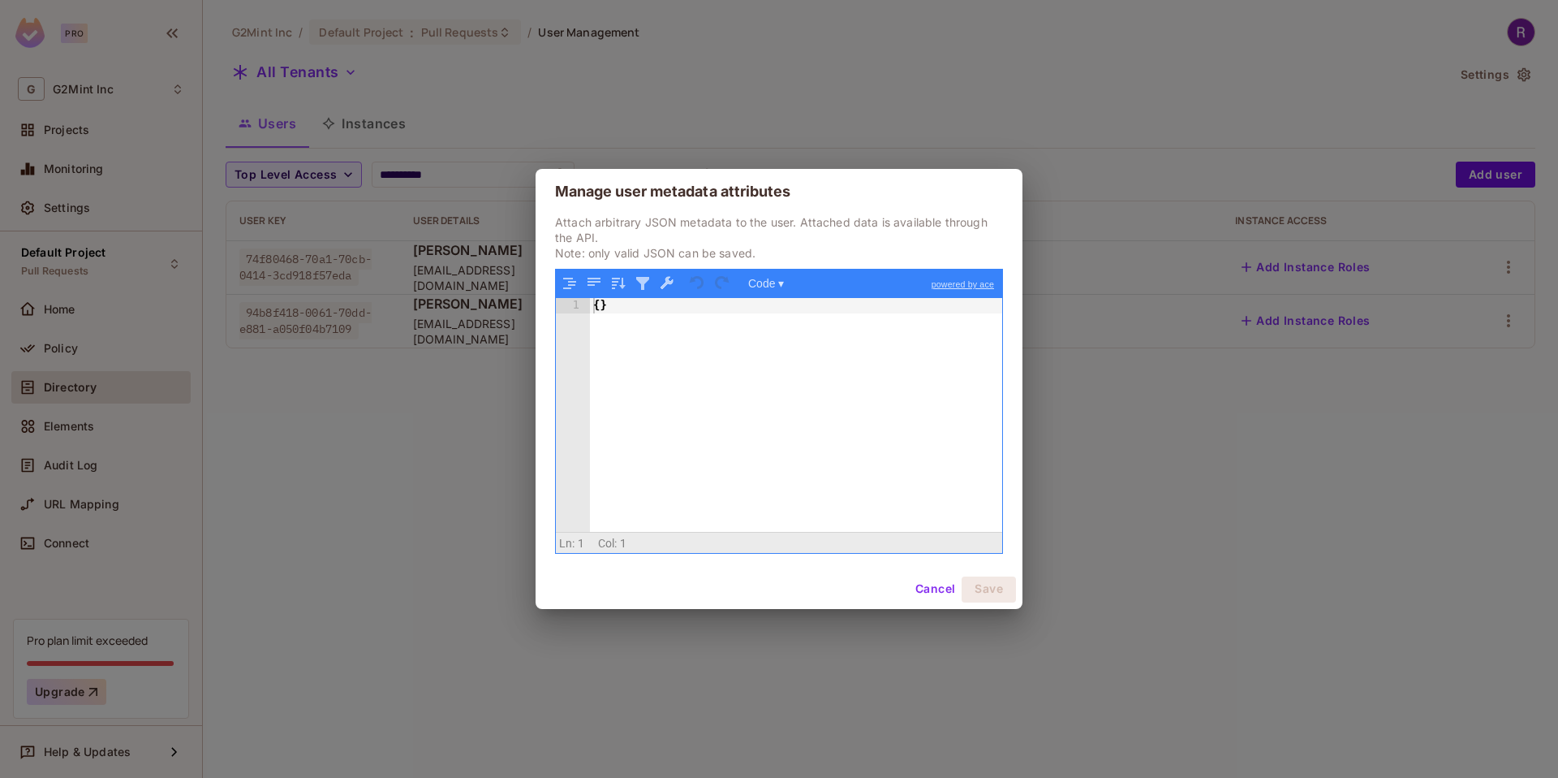
click at [937, 586] on button "Cancel" at bounding box center [935, 589] width 53 height 26
